Goal: Transaction & Acquisition: Purchase product/service

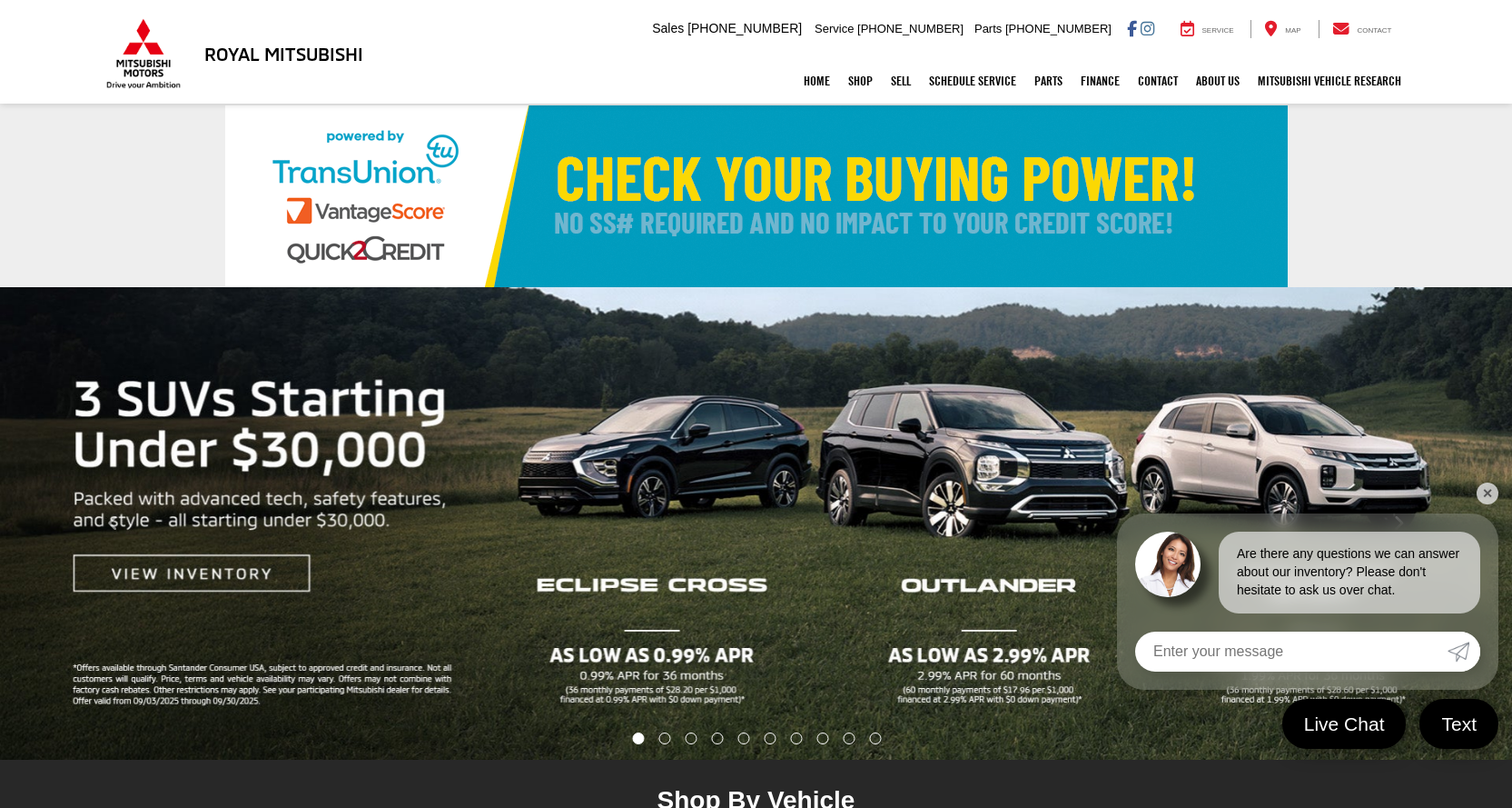
click at [1494, 486] on link "✕" at bounding box center [1487, 493] width 22 height 22
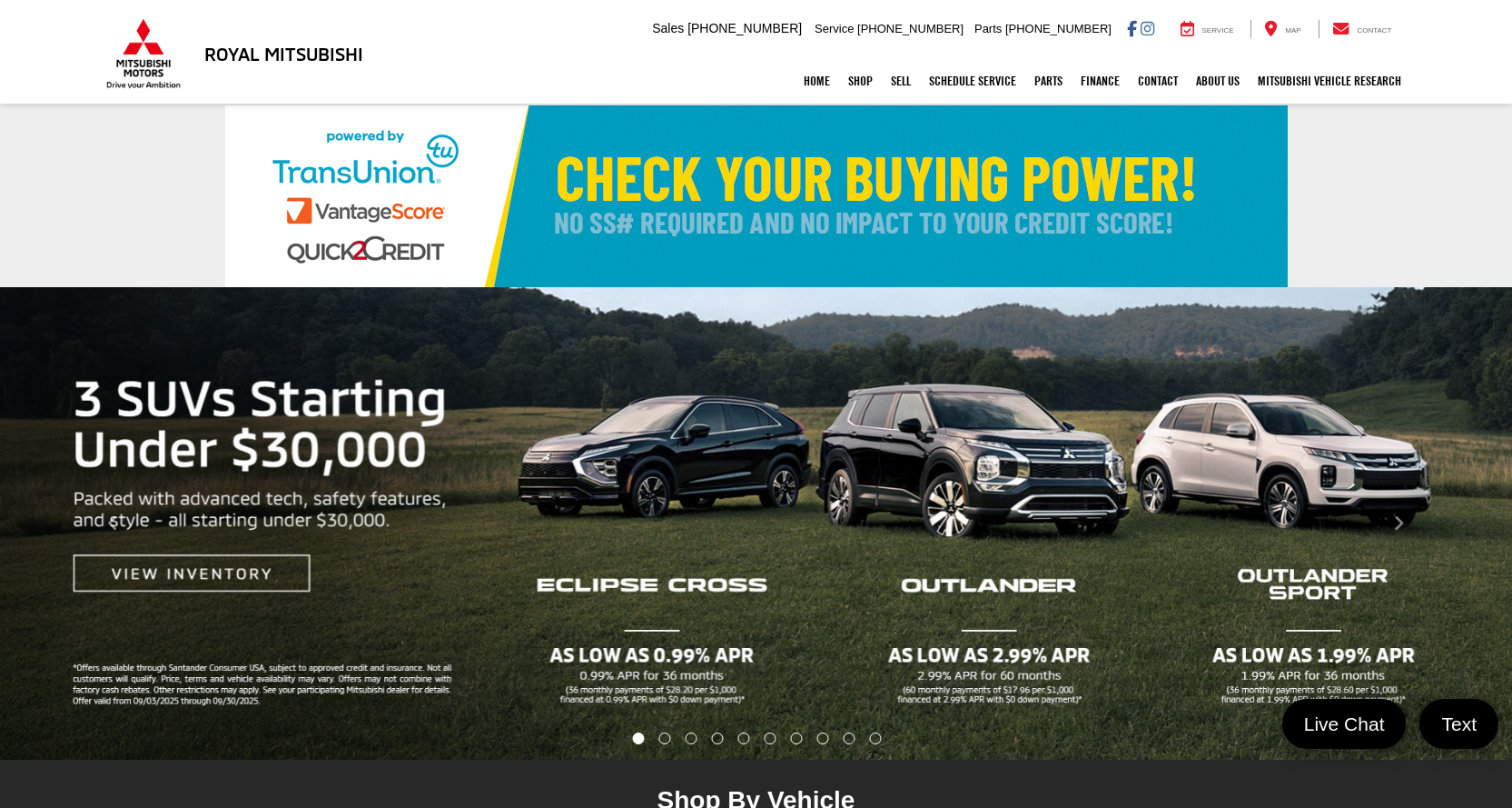
click at [996, 500] on img "carousel slide number 1 of 10" at bounding box center [756, 523] width 1512 height 472
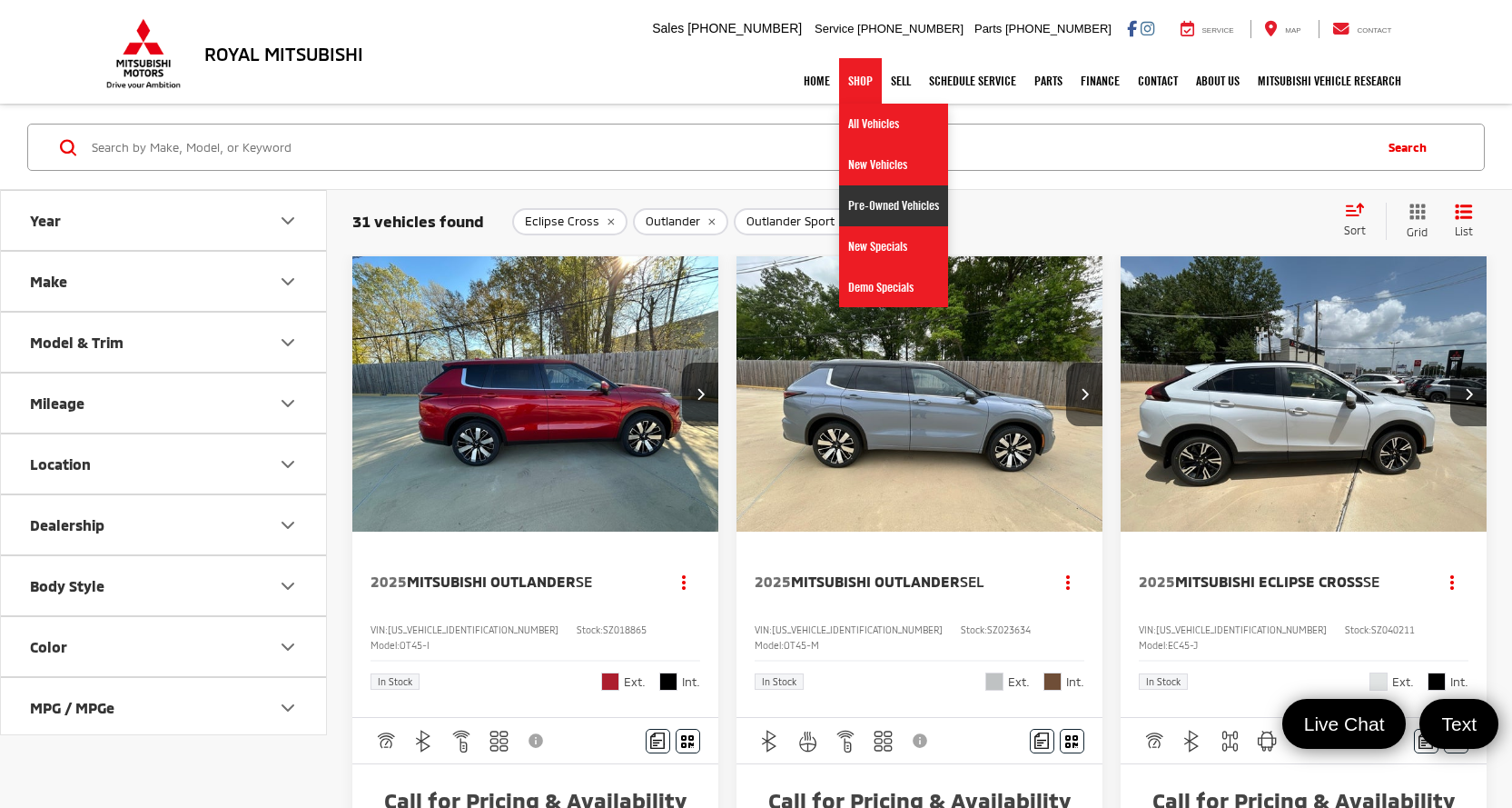
click at [856, 201] on link "Pre-Owned Vehicles" at bounding box center [893, 206] width 109 height 41
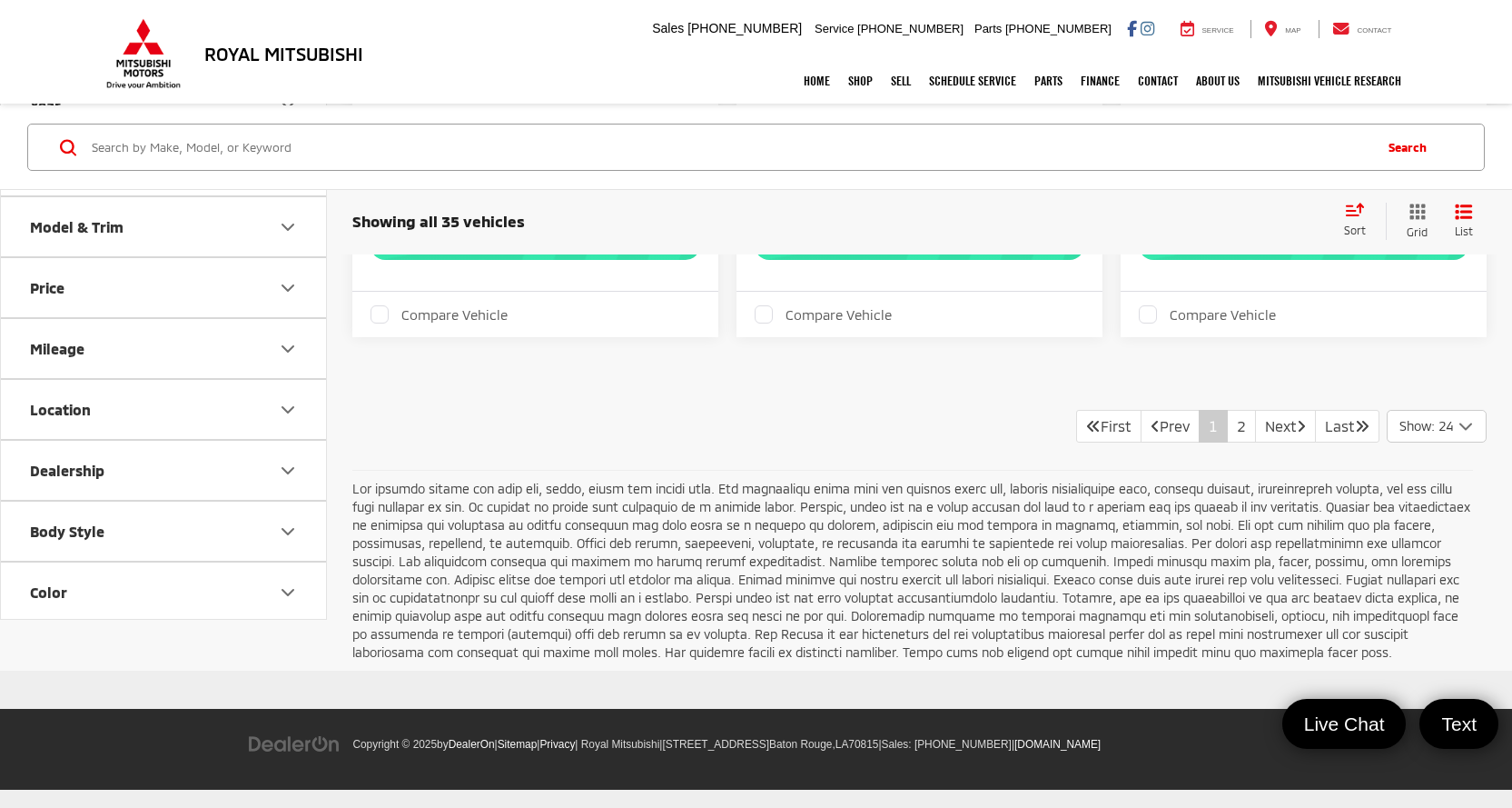
scroll to position [7177, 0]
click at [1227, 442] on link "2" at bounding box center [1241, 426] width 29 height 33
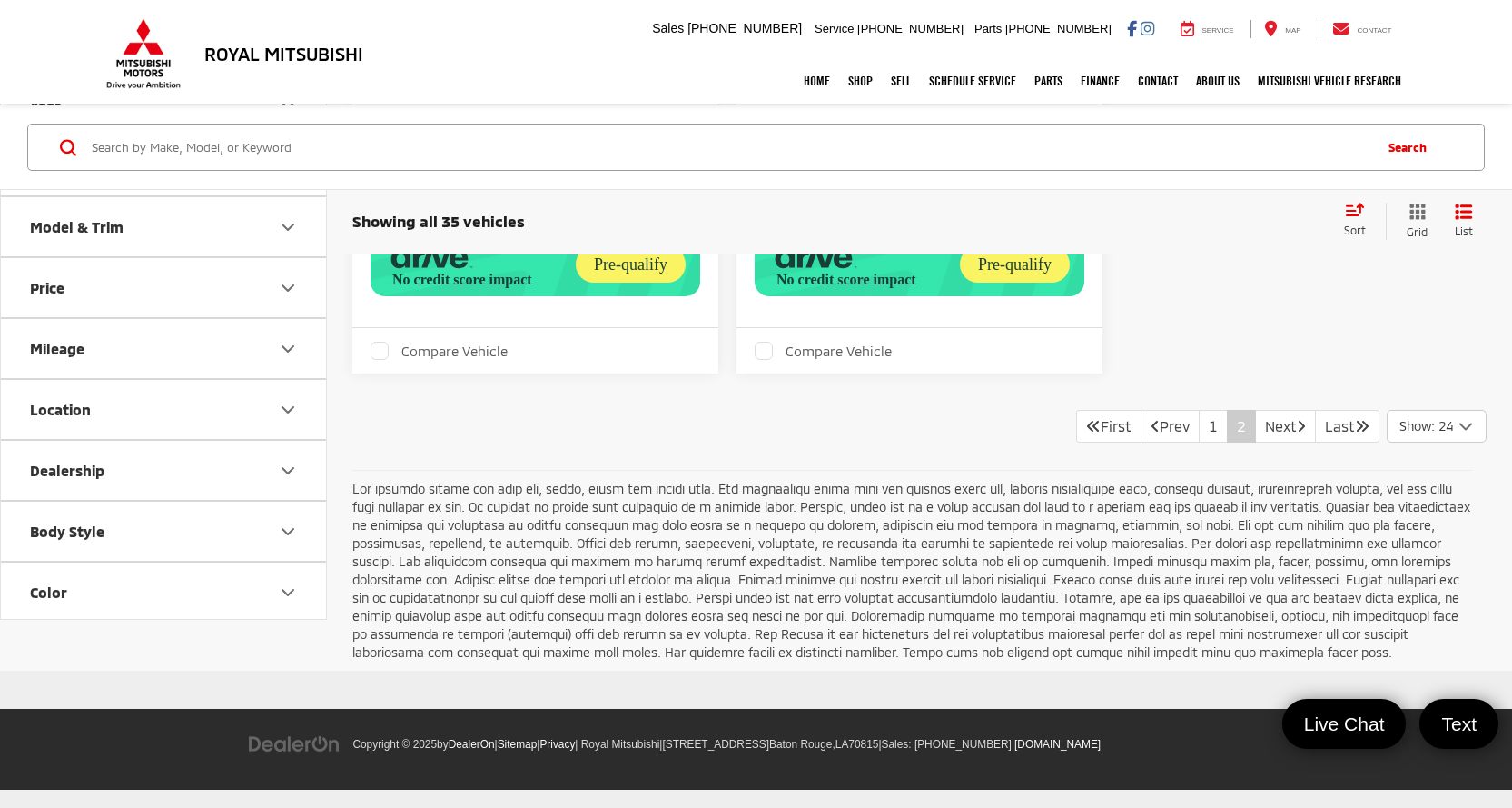
scroll to position [3534, 0]
click at [1198, 426] on link "1" at bounding box center [1213, 426] width 29 height 33
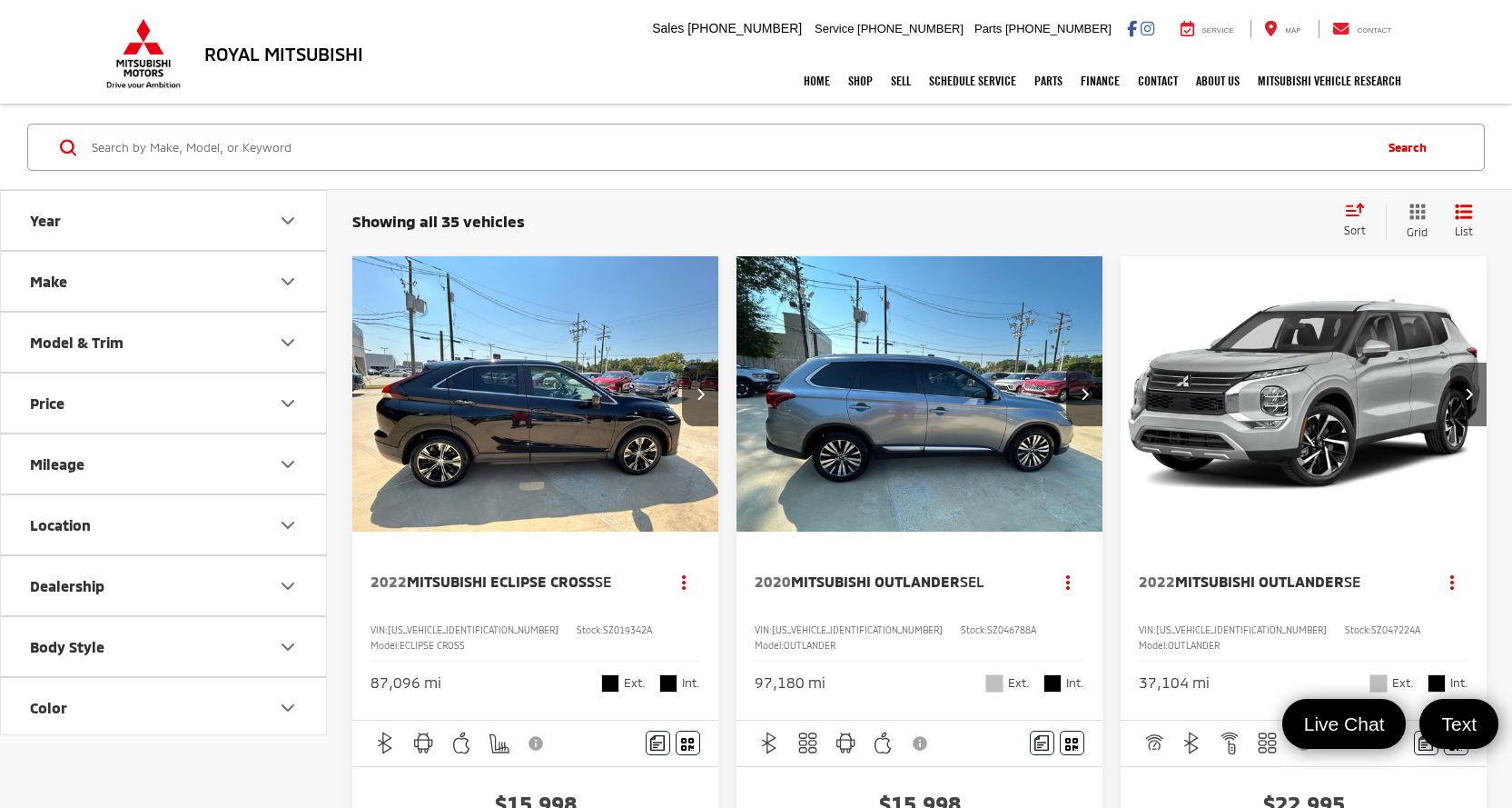
click at [1358, 404] on img "2022 Mitsubishi Outlander SE 0" at bounding box center [1303, 394] width 369 height 277
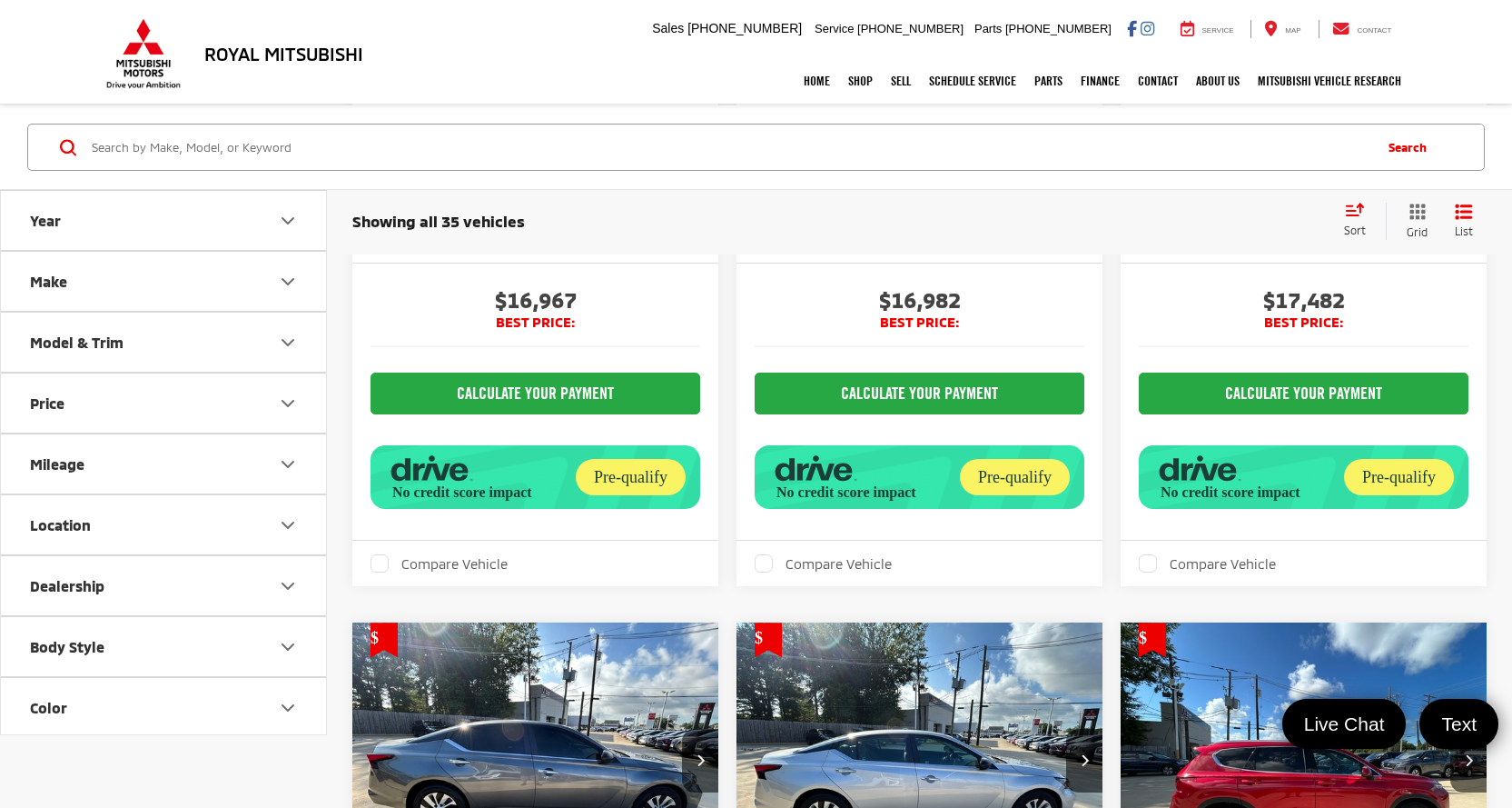
scroll to position [3180, 0]
